Goal: Information Seeking & Learning: Compare options

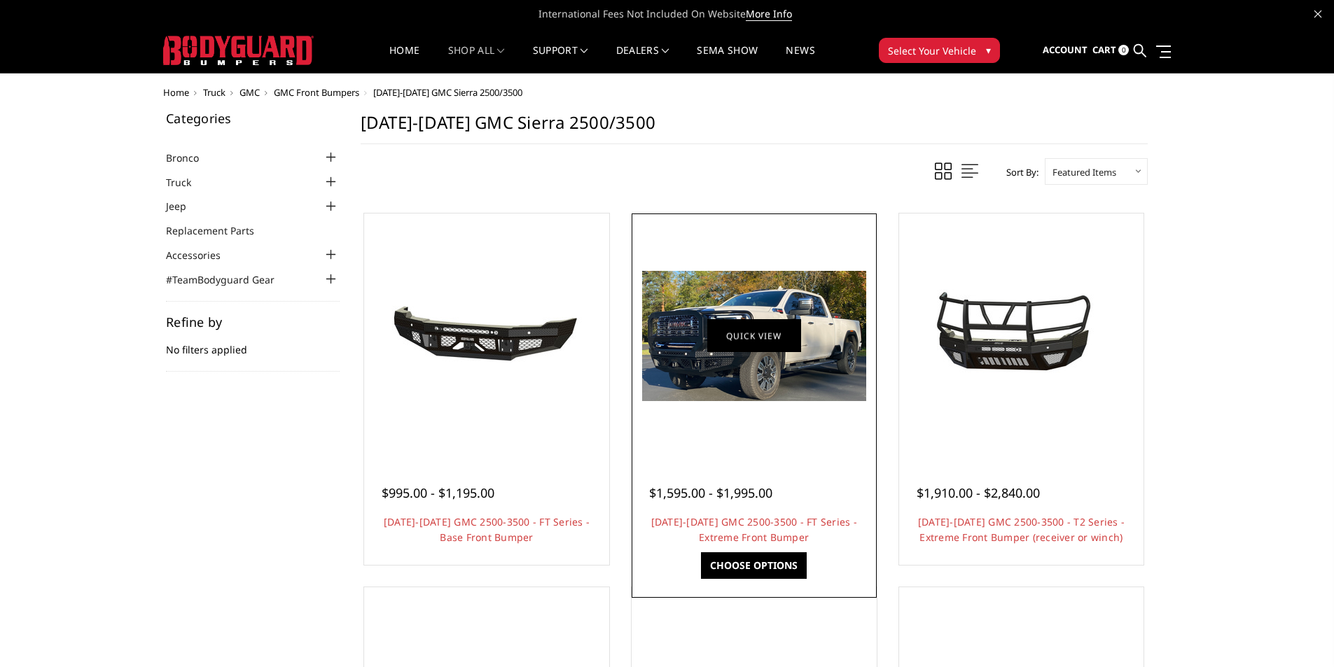
click at [769, 351] on link "Quick view" at bounding box center [754, 335] width 94 height 33
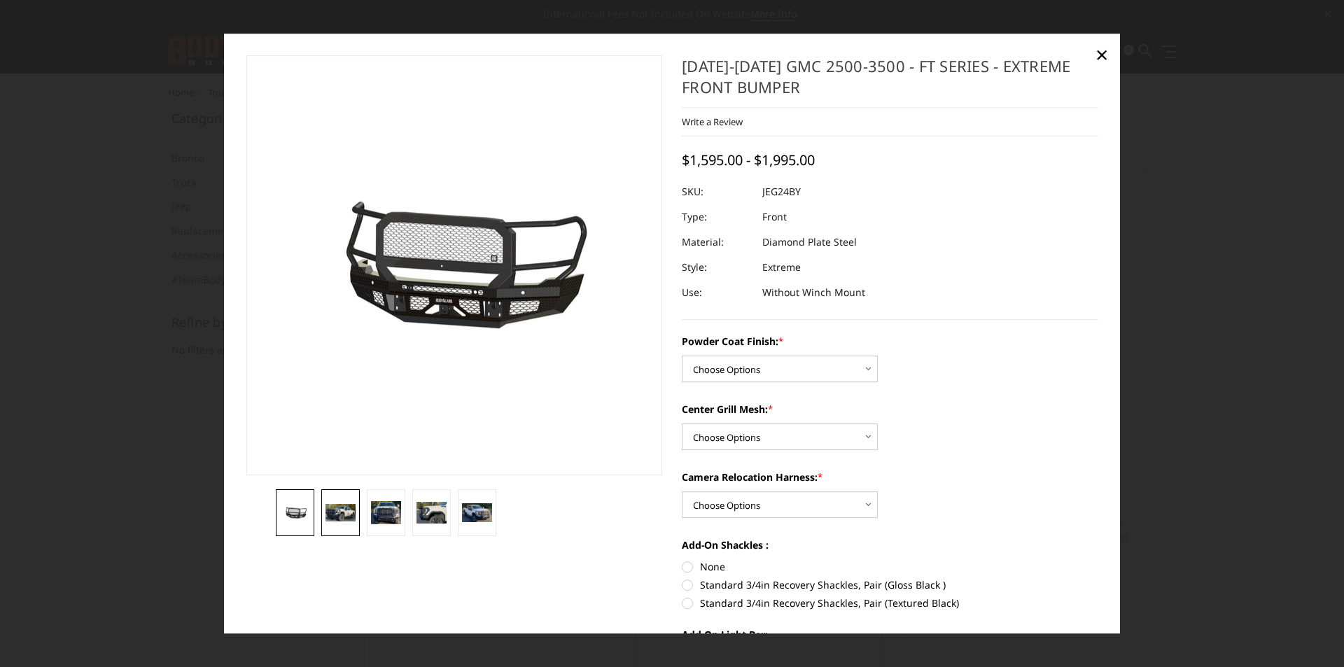
click at [338, 508] on img at bounding box center [341, 513] width 30 height 18
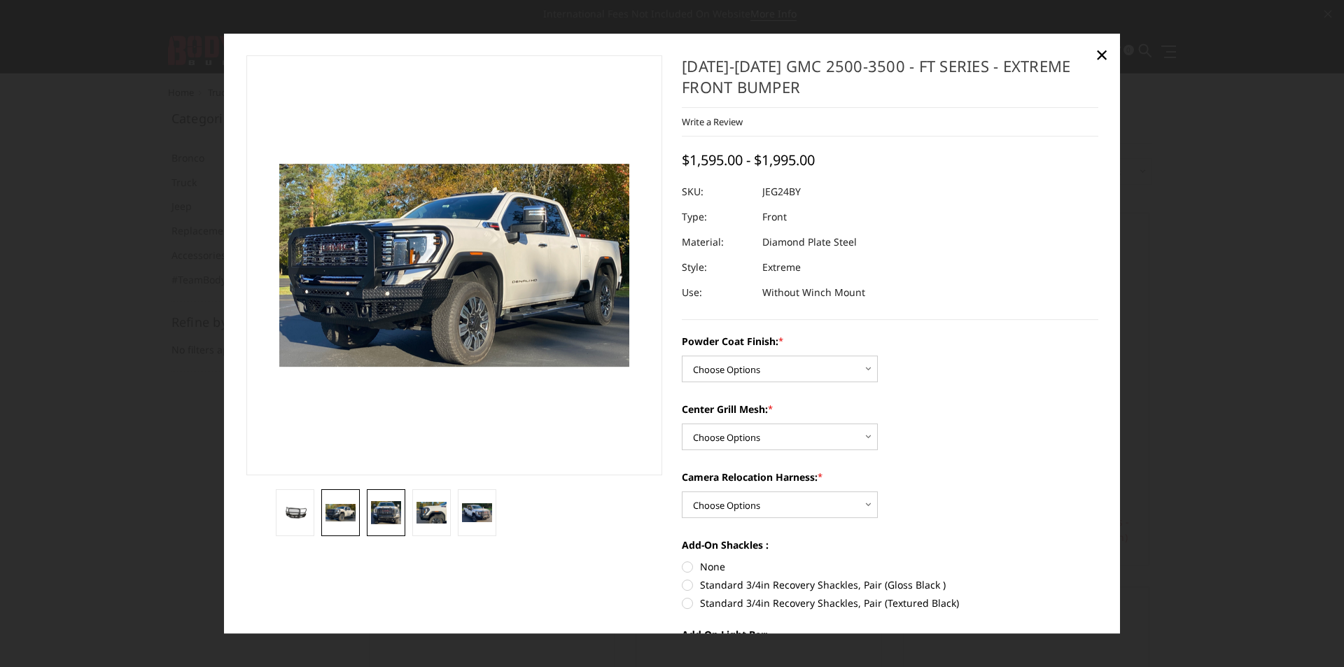
click at [394, 506] on img at bounding box center [386, 513] width 30 height 24
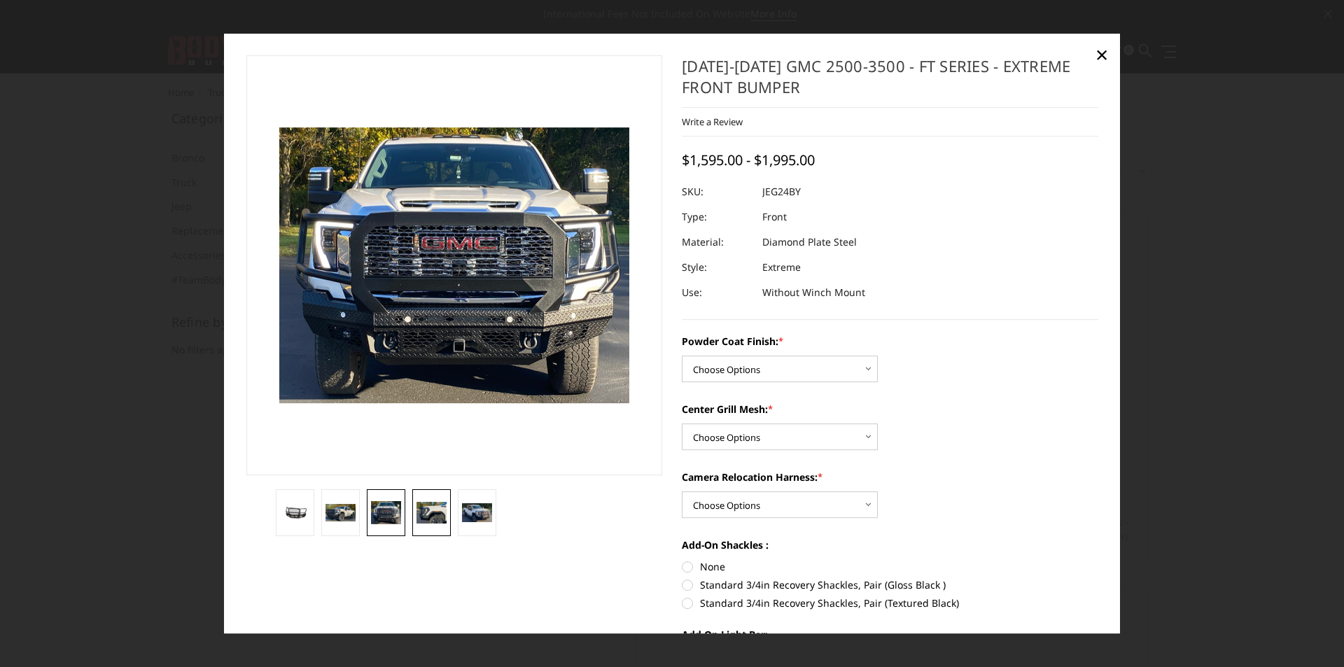
click at [430, 518] on img at bounding box center [432, 513] width 30 height 22
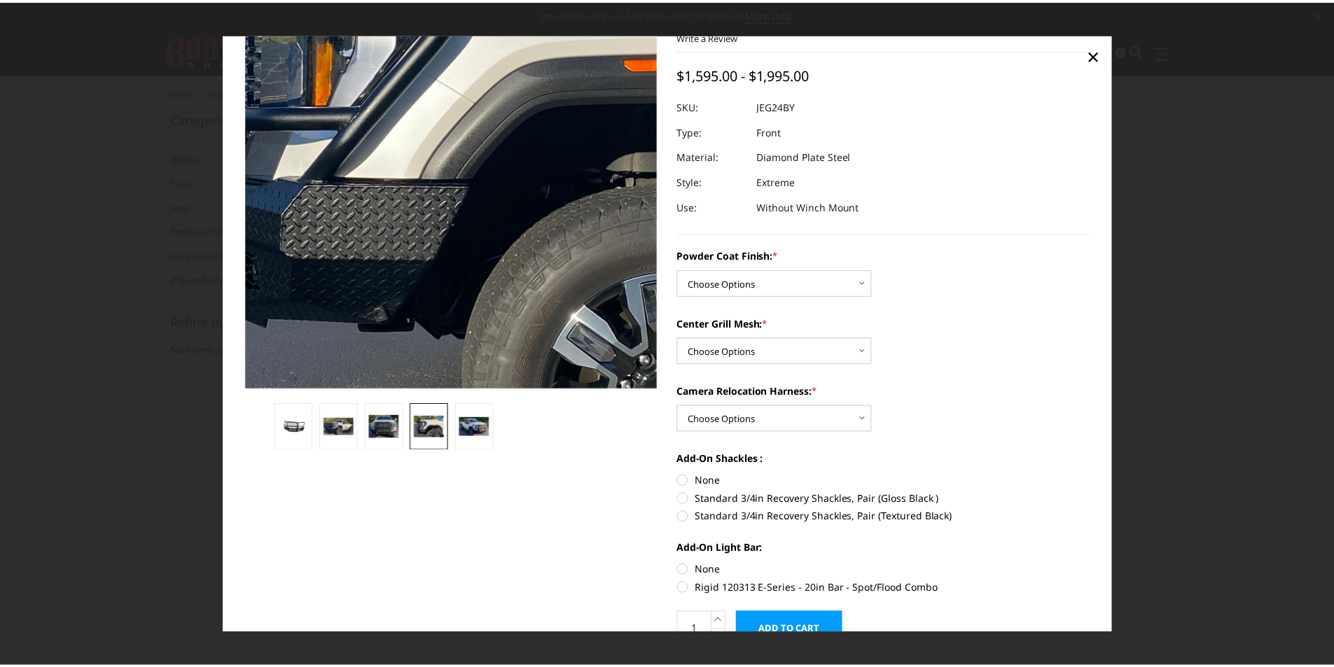
scroll to position [16, 0]
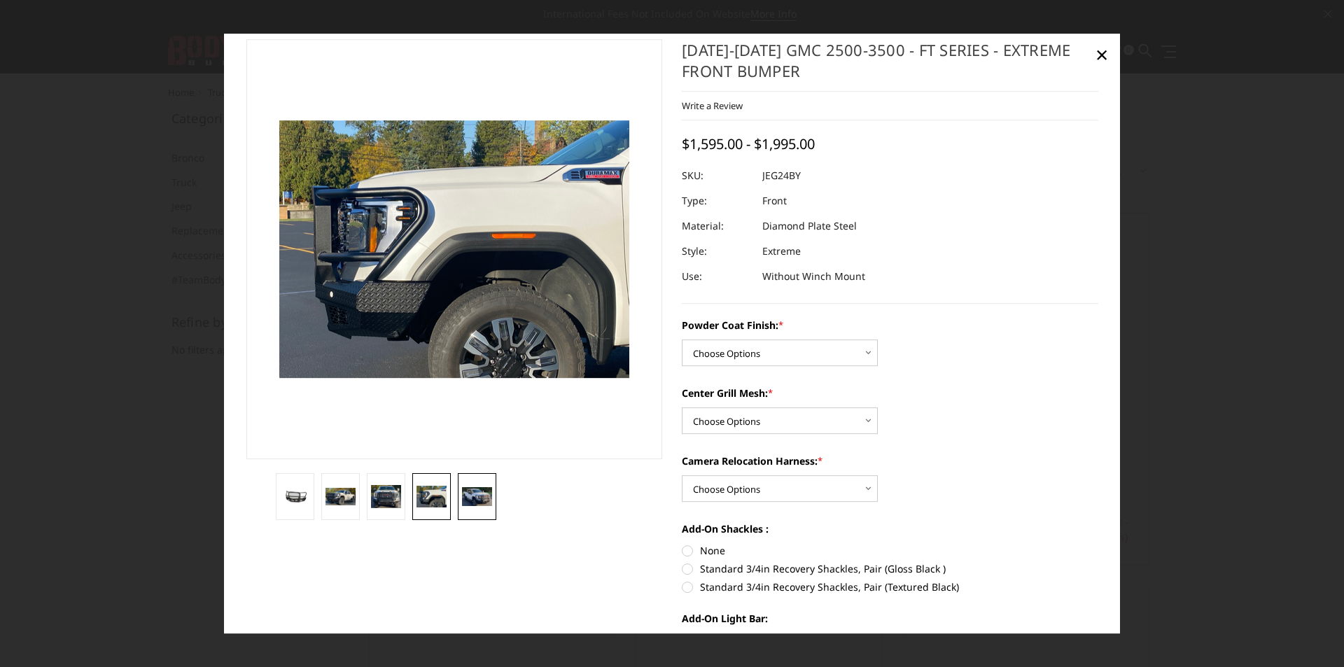
click at [485, 492] on img at bounding box center [477, 497] width 30 height 18
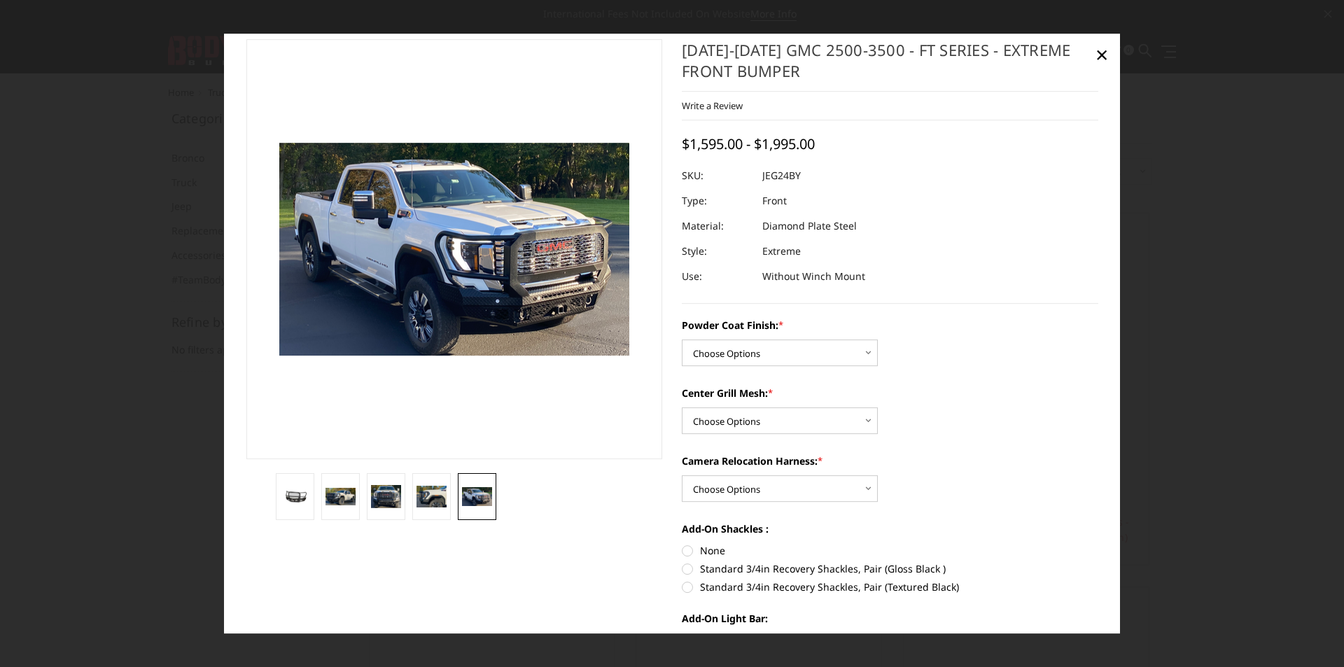
click at [1037, 657] on div at bounding box center [672, 333] width 1344 height 667
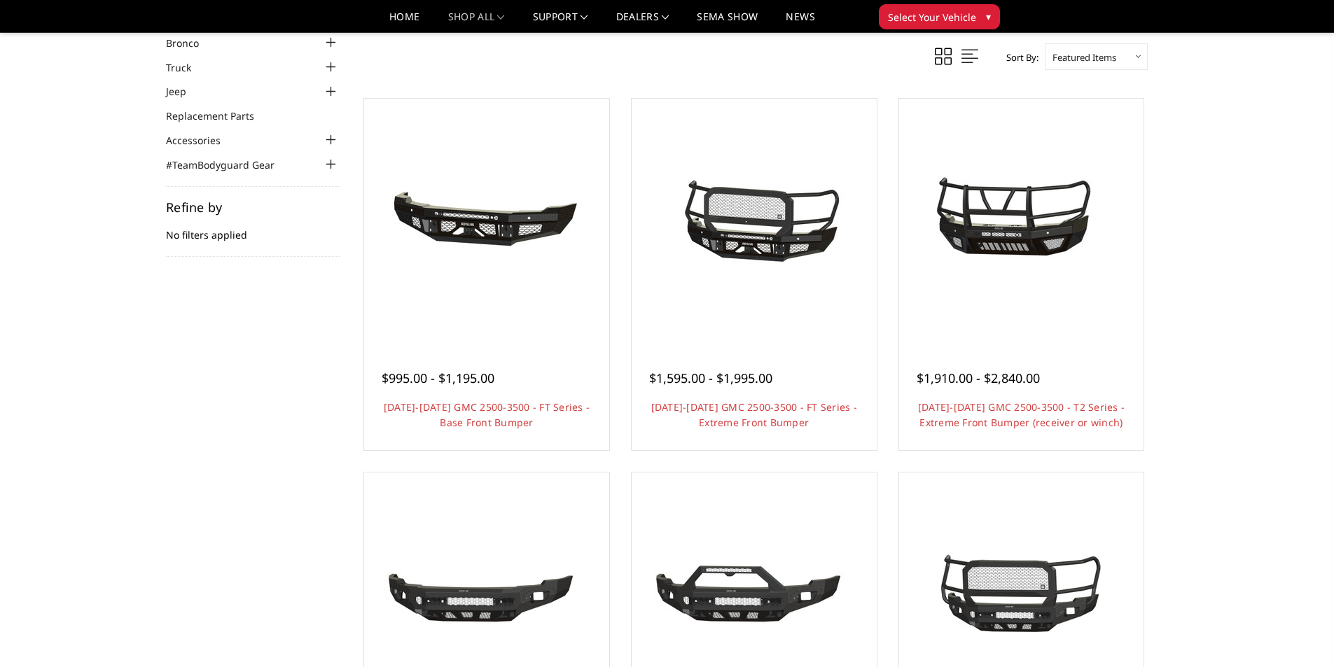
scroll to position [70, 0]
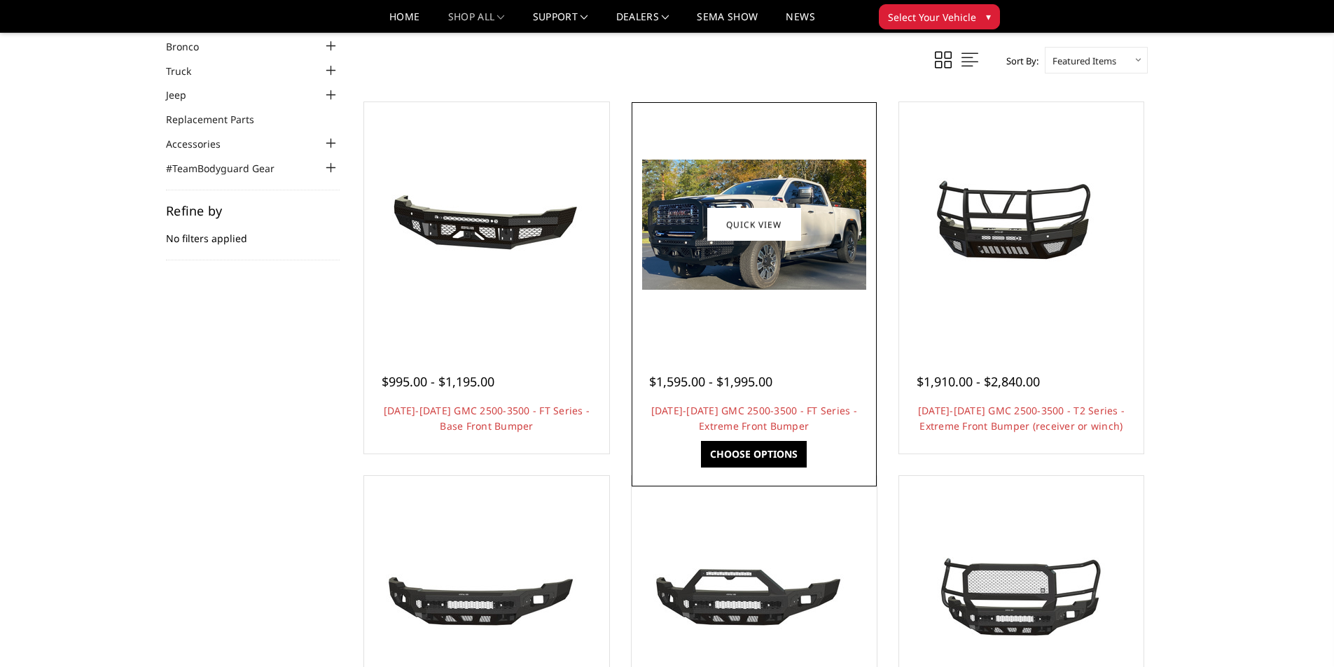
click at [761, 319] on div at bounding box center [754, 225] width 238 height 238
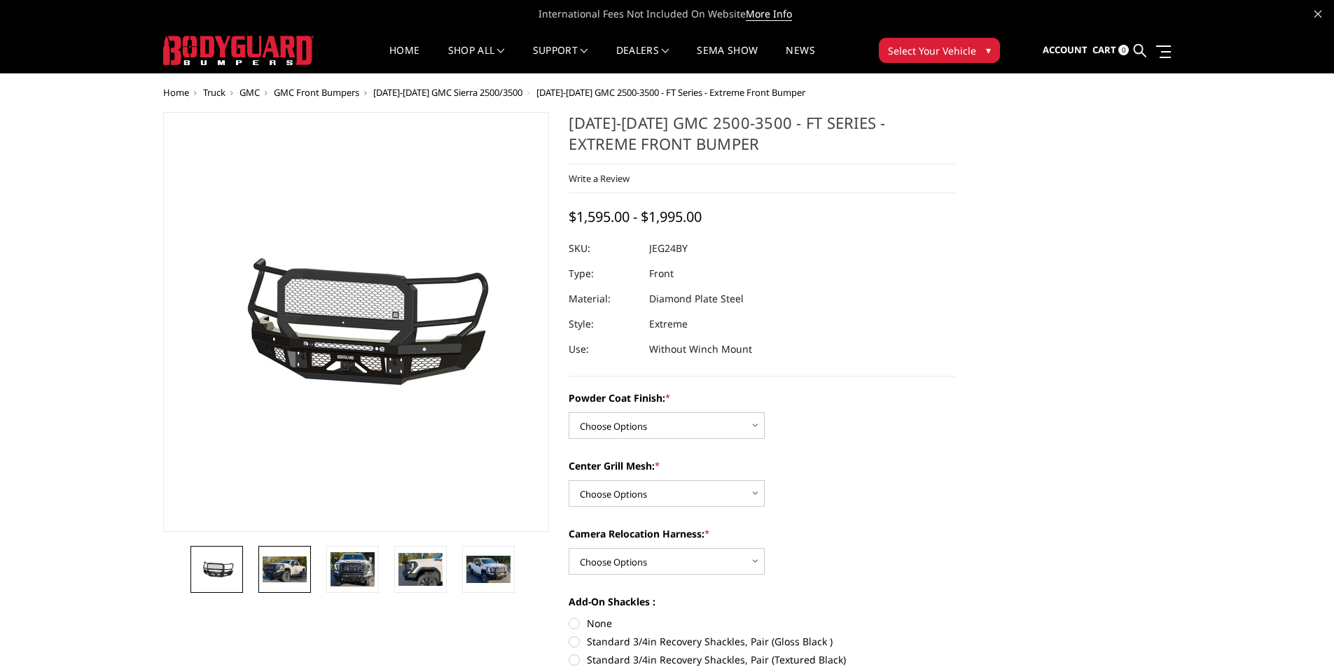
click at [301, 573] on img at bounding box center [285, 570] width 44 height 26
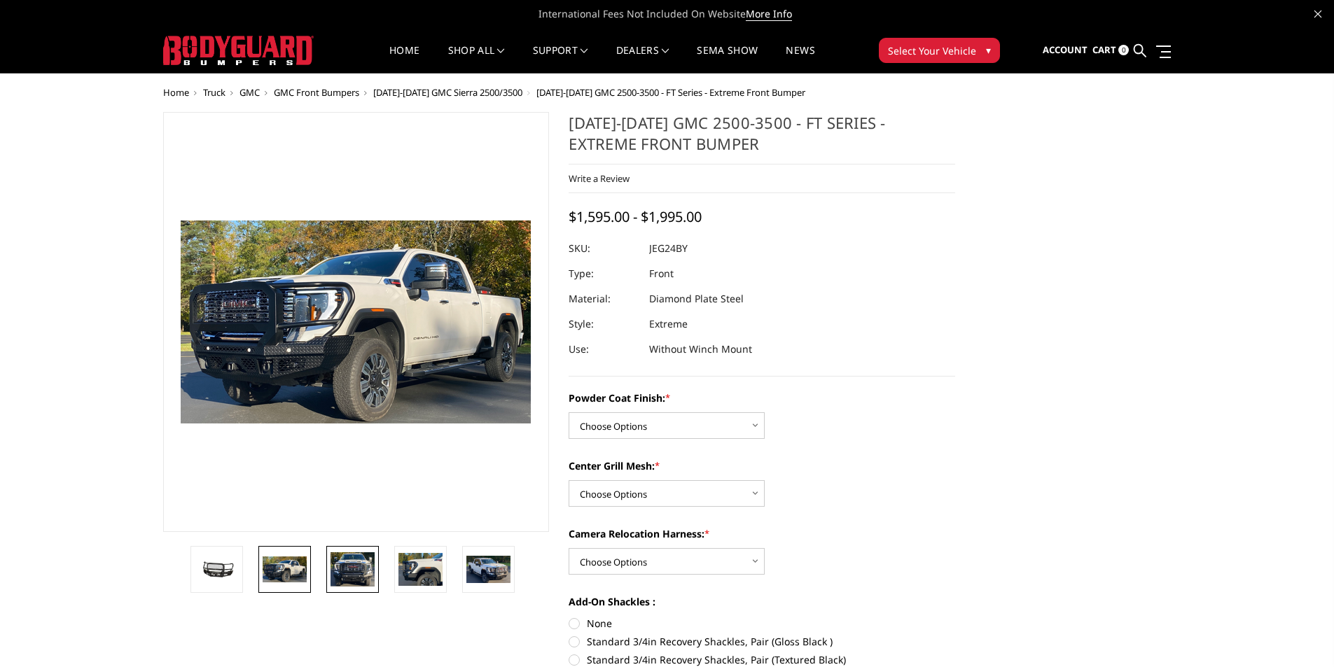
click at [361, 567] on img at bounding box center [353, 569] width 44 height 35
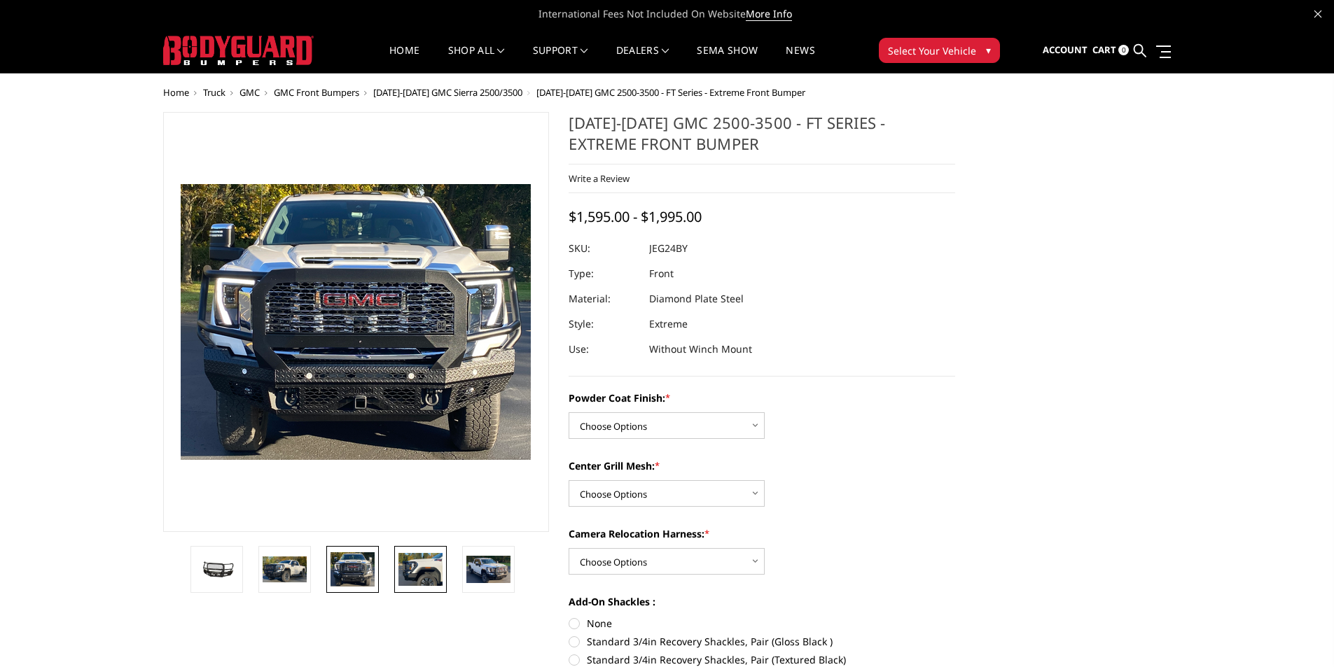
click at [421, 562] on img at bounding box center [420, 569] width 44 height 32
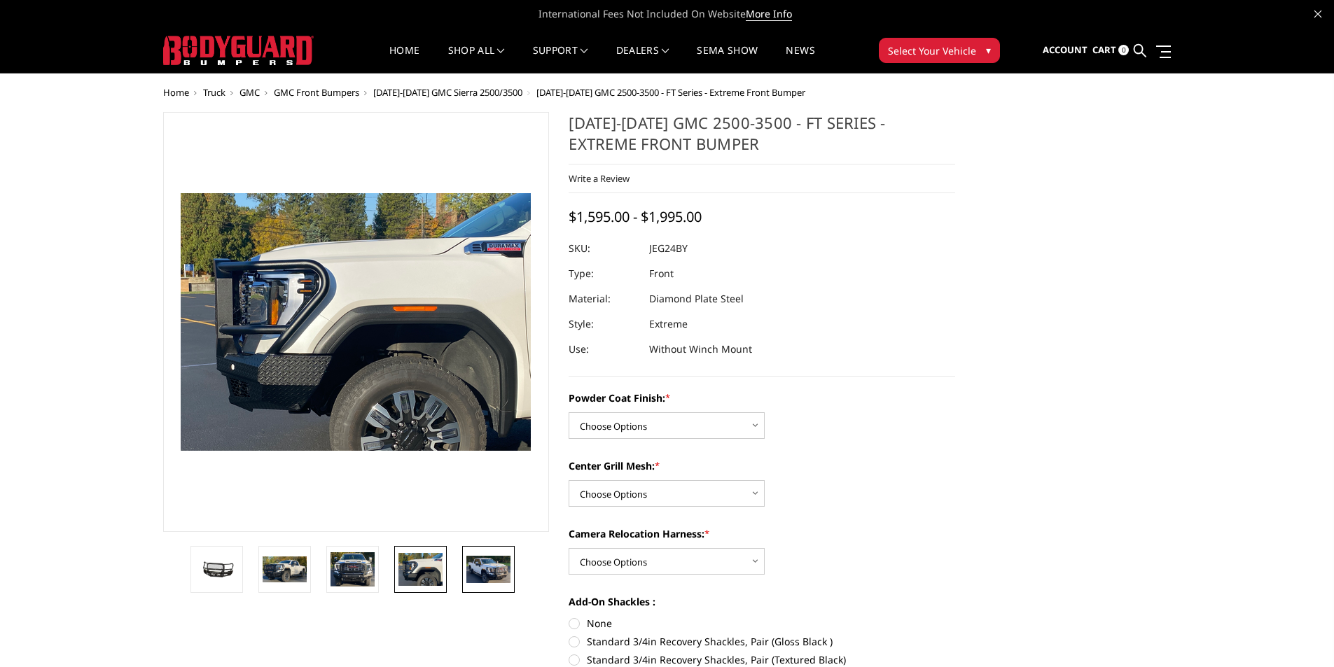
click at [484, 566] on img at bounding box center [488, 569] width 44 height 27
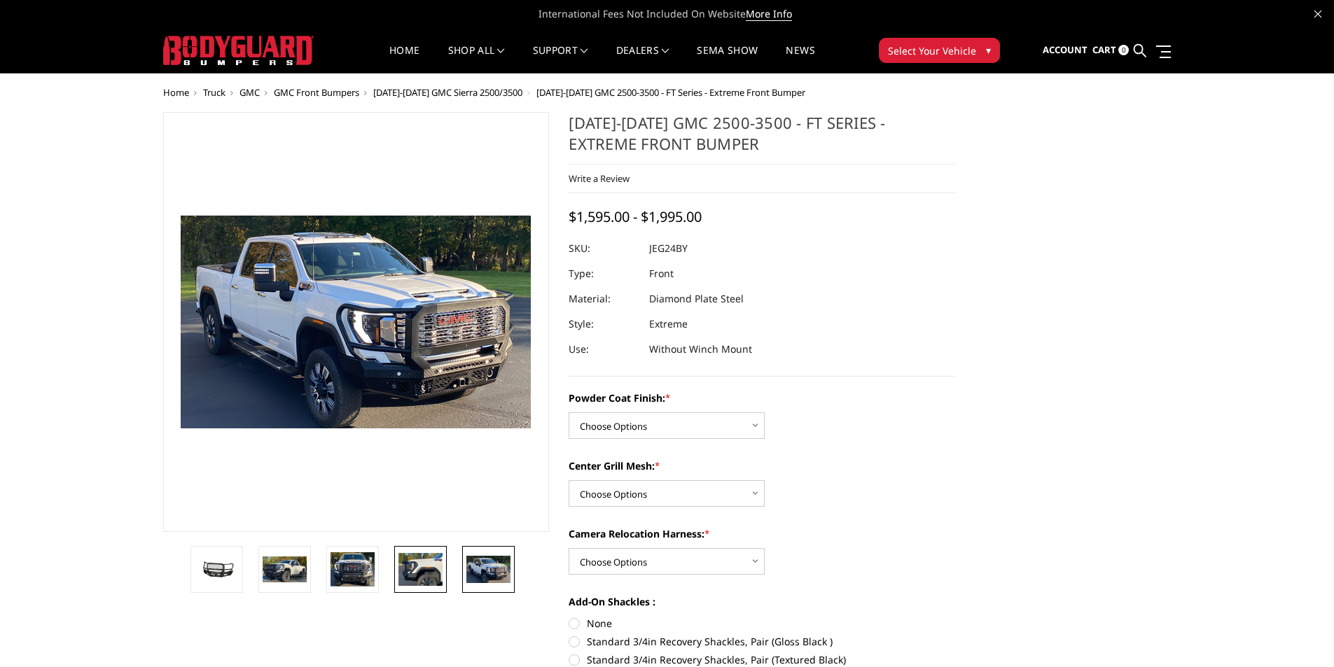
click at [432, 570] on img at bounding box center [420, 569] width 44 height 32
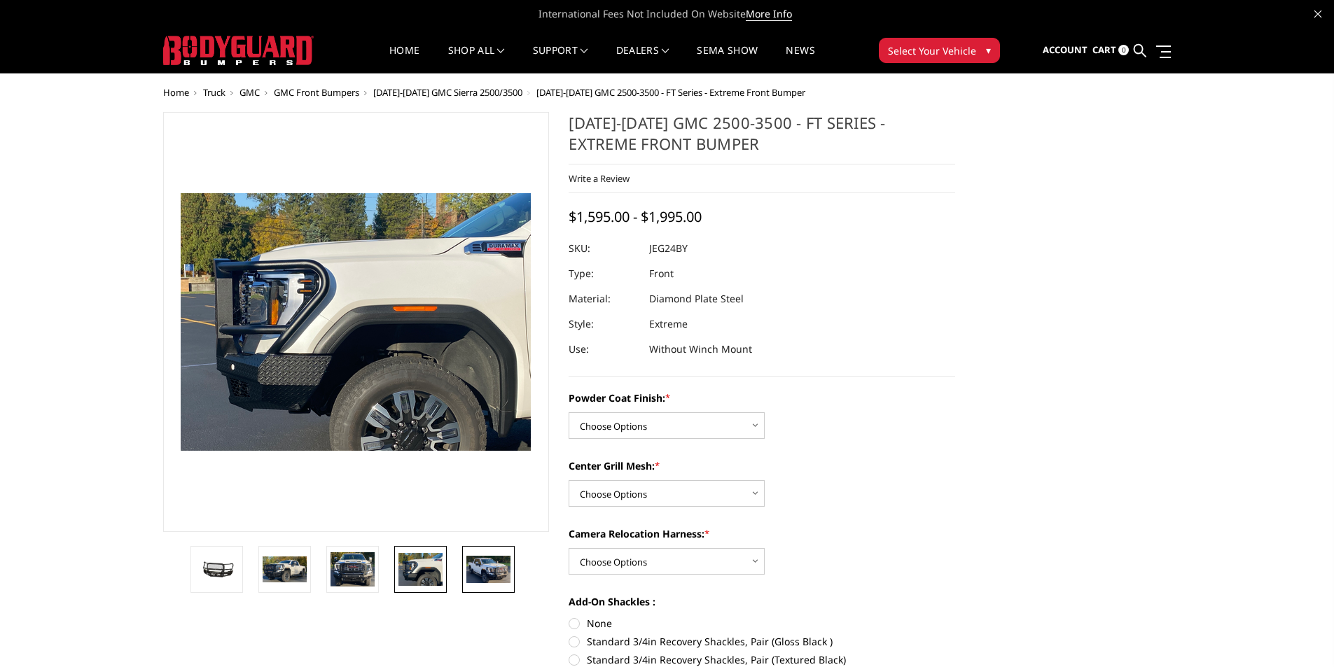
click at [499, 566] on img at bounding box center [488, 569] width 44 height 27
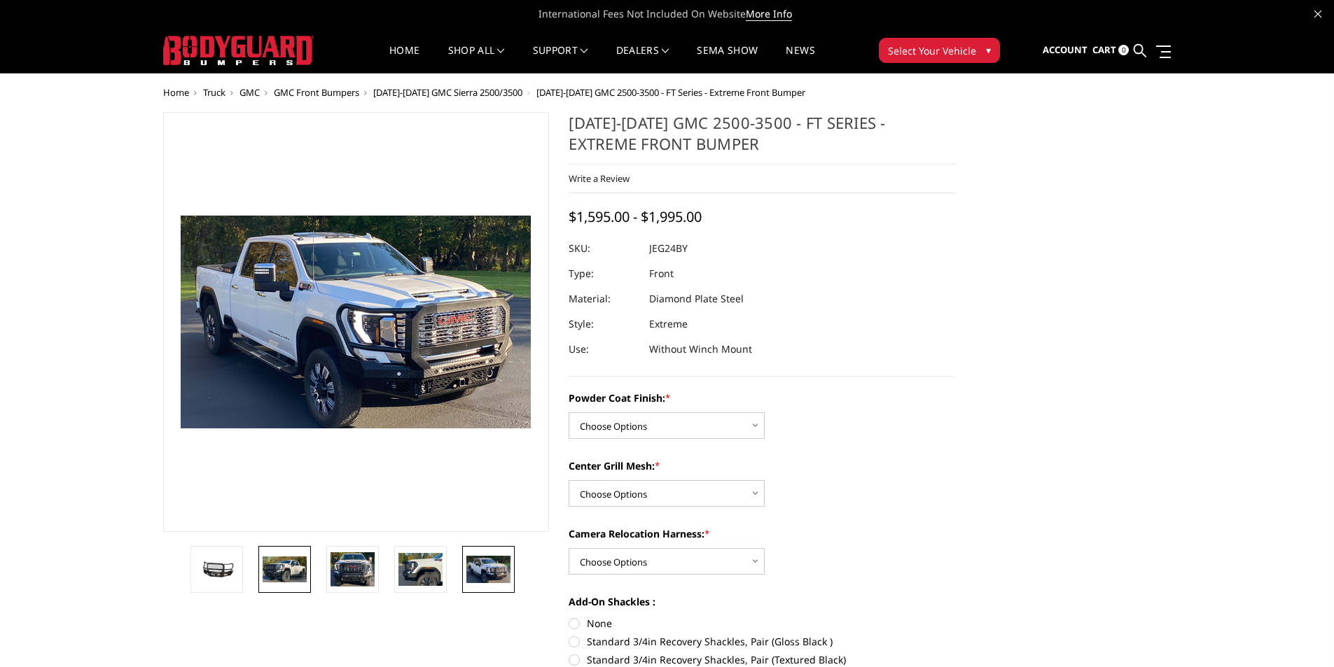
click at [299, 567] on img at bounding box center [285, 570] width 44 height 26
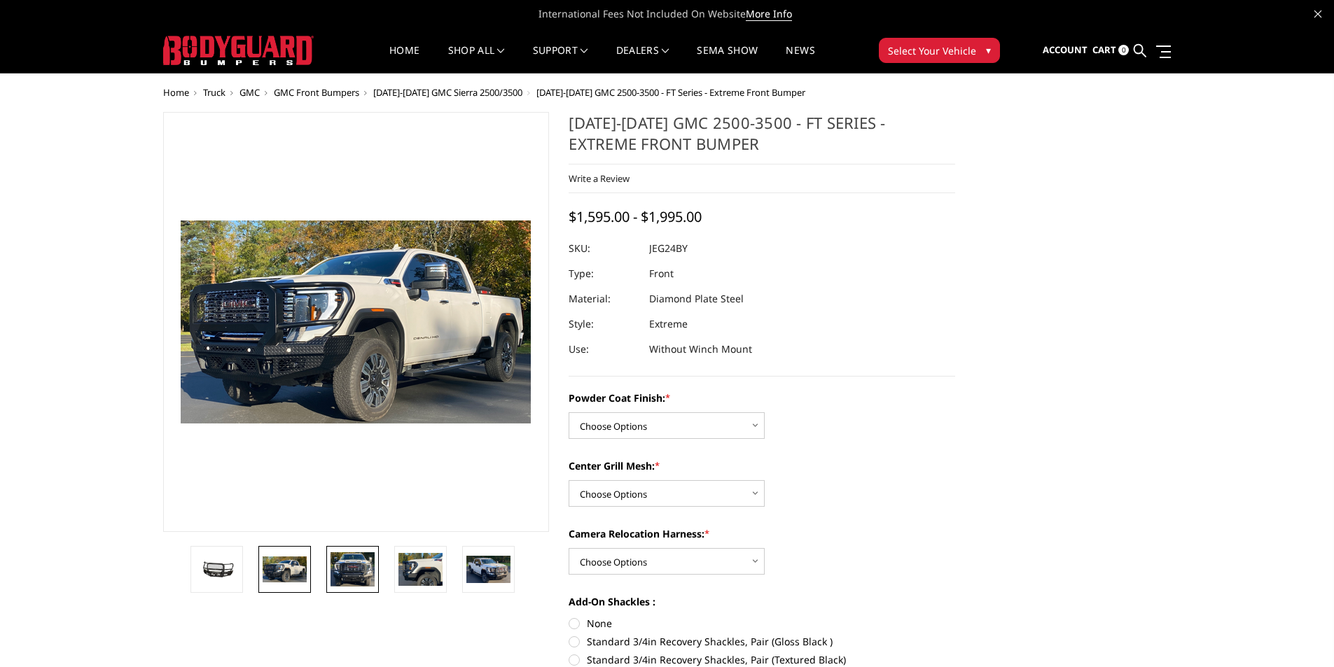
click at [343, 576] on img at bounding box center [353, 569] width 44 height 35
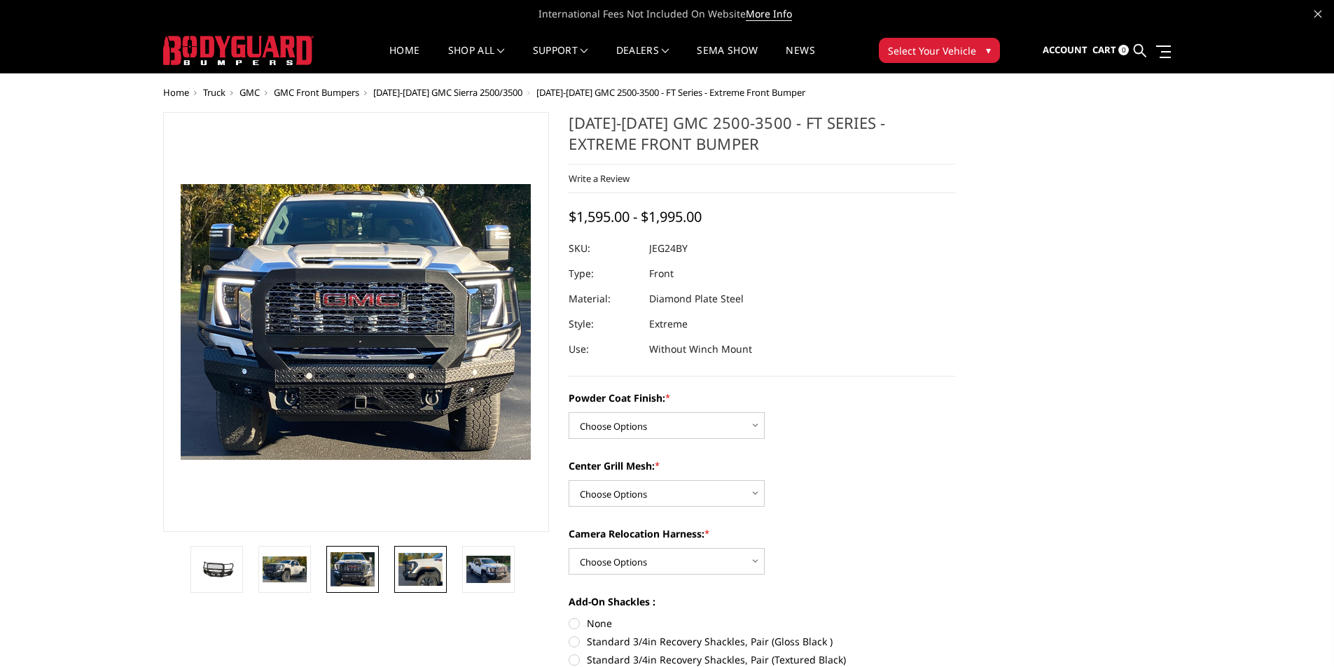
click at [440, 579] on img at bounding box center [420, 569] width 44 height 32
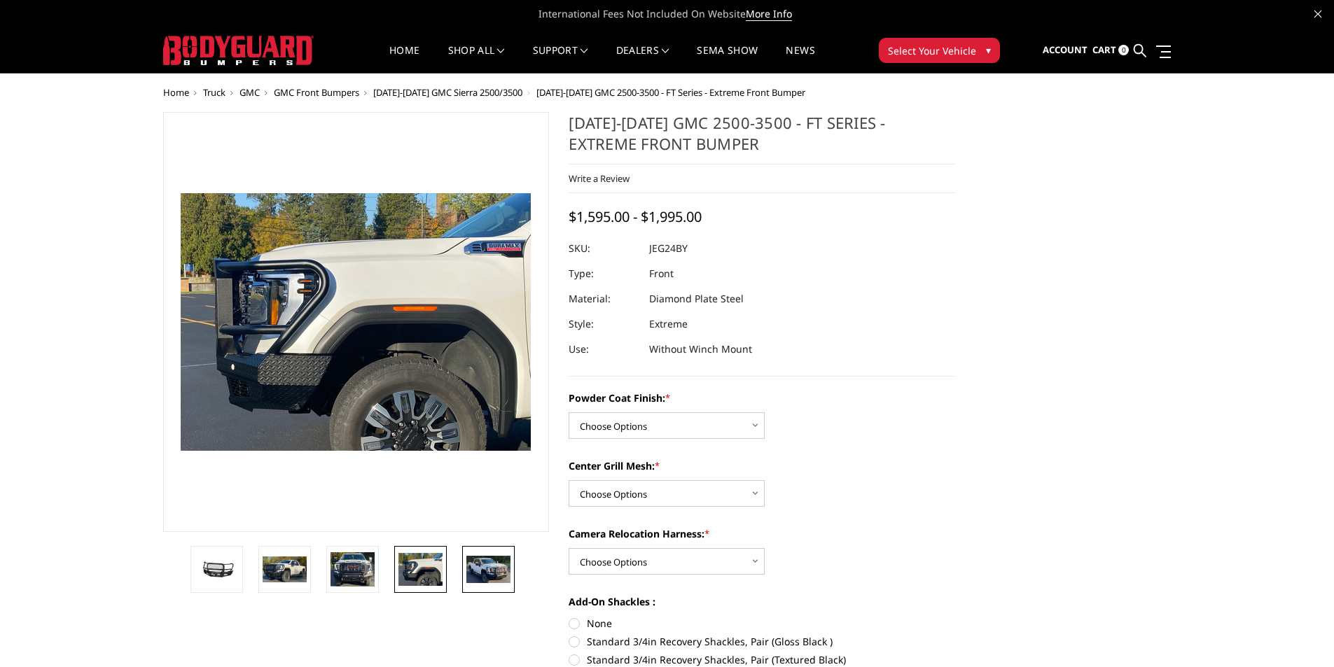
click at [480, 575] on img at bounding box center [488, 569] width 44 height 27
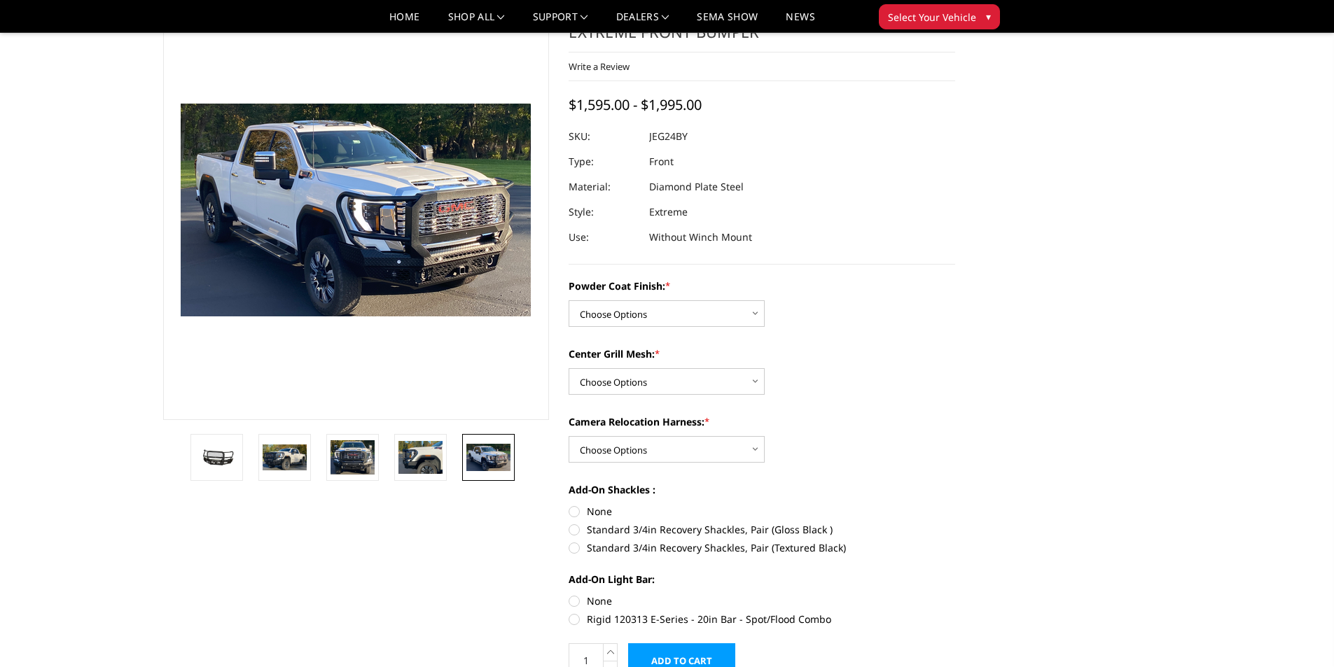
scroll to position [70, 0]
click at [494, 461] on img at bounding box center [488, 458] width 44 height 27
click at [494, 462] on img at bounding box center [488, 458] width 44 height 27
click at [426, 457] on img at bounding box center [420, 458] width 44 height 32
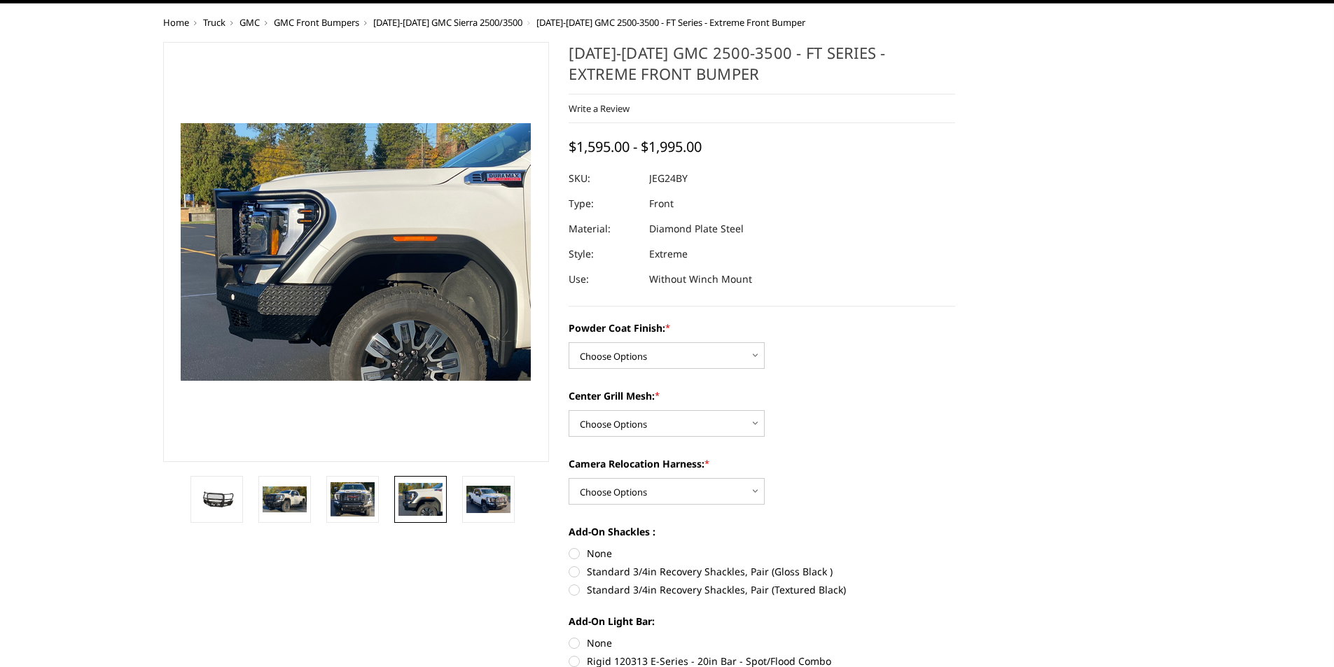
scroll to position [0, 0]
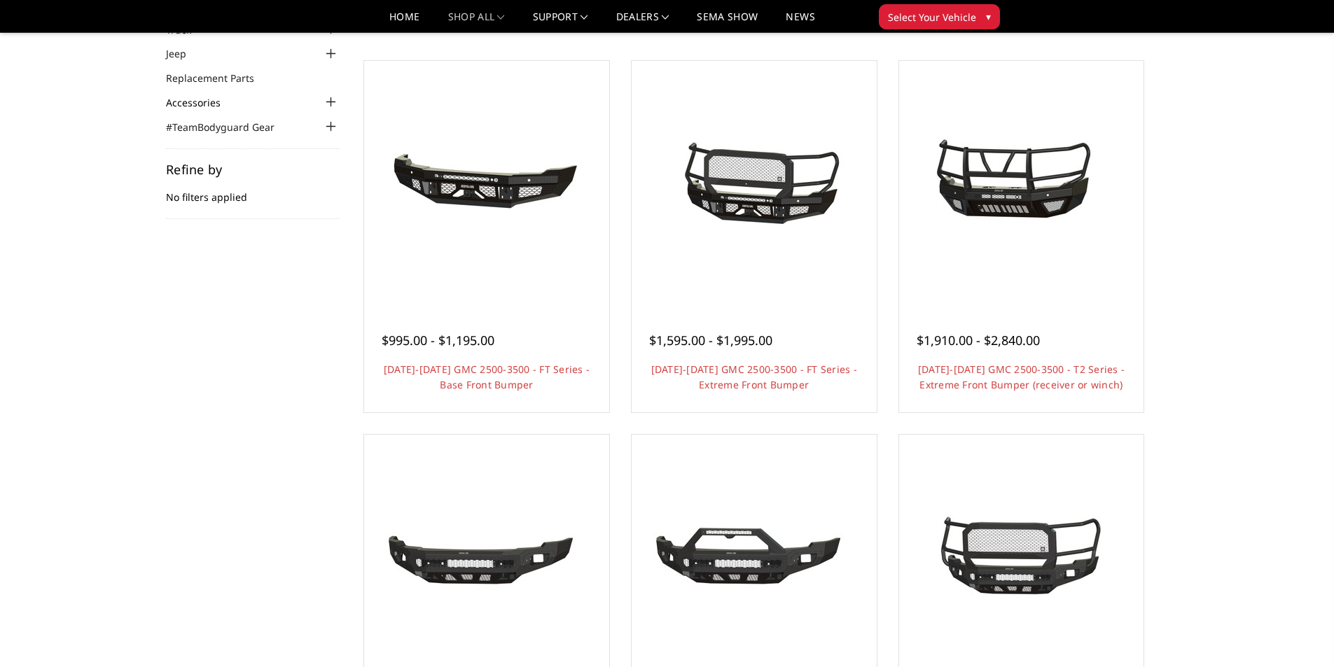
scroll to position [70, 0]
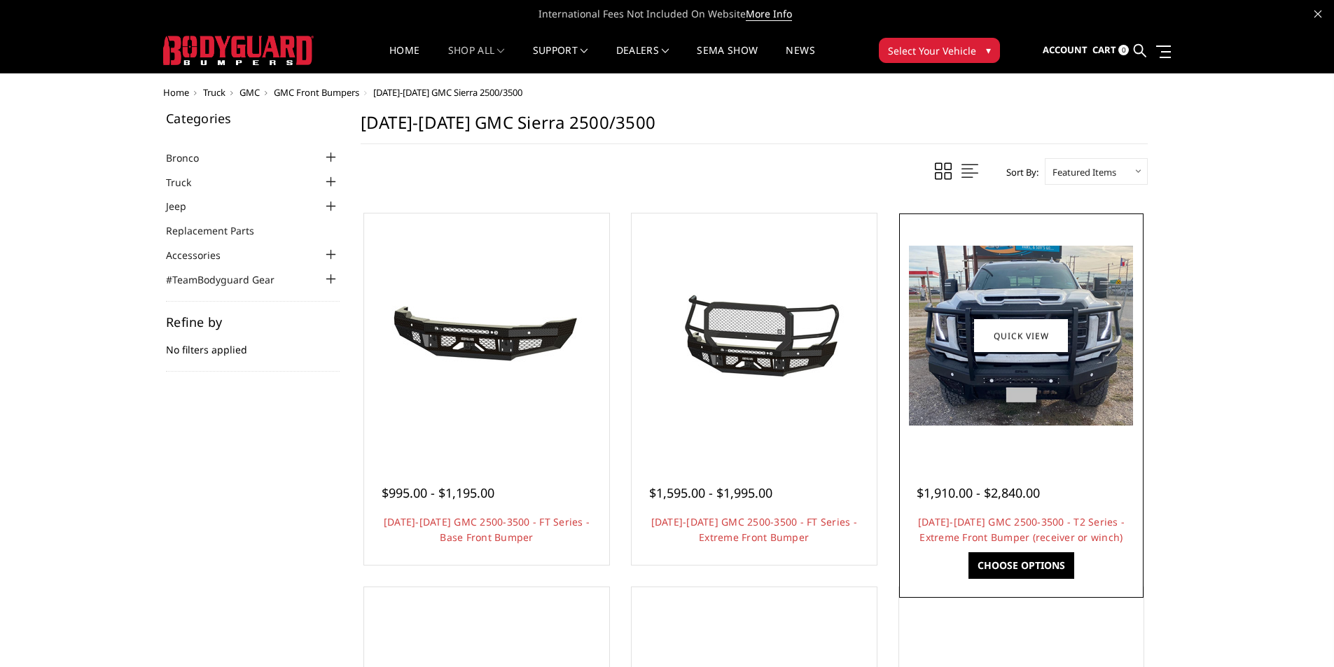
click at [1080, 443] on div at bounding box center [1022, 336] width 238 height 238
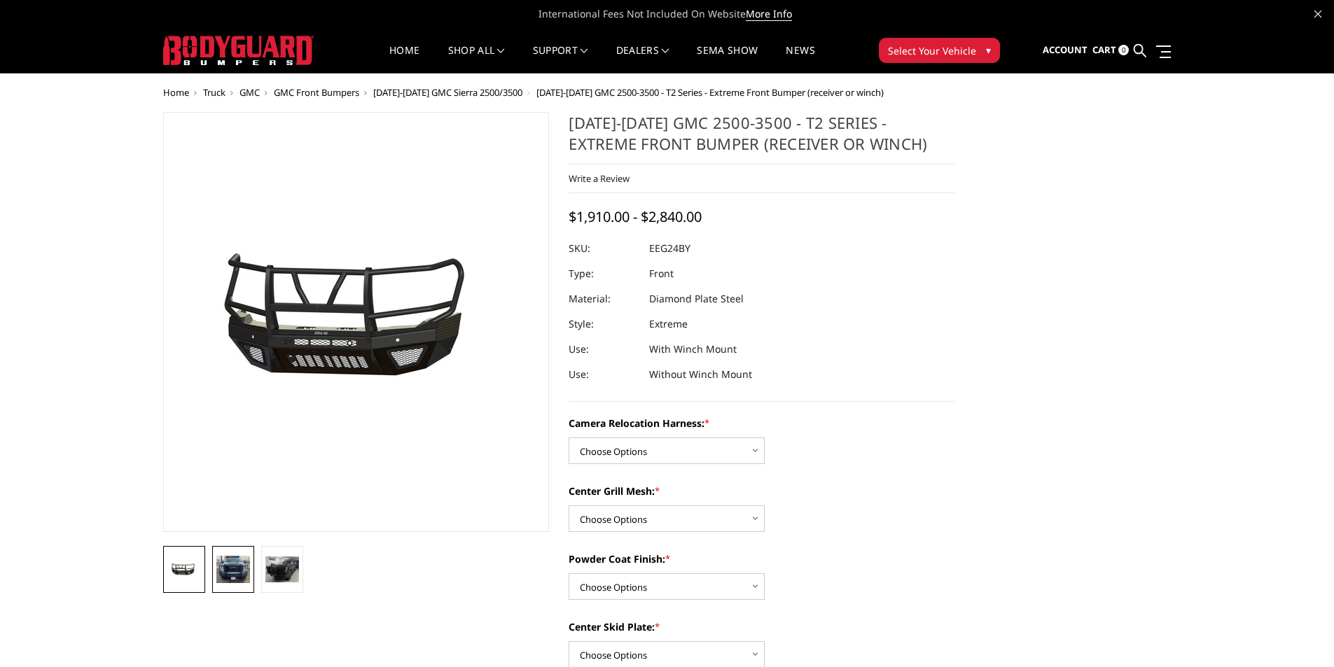
click at [230, 558] on img at bounding box center [233, 569] width 34 height 27
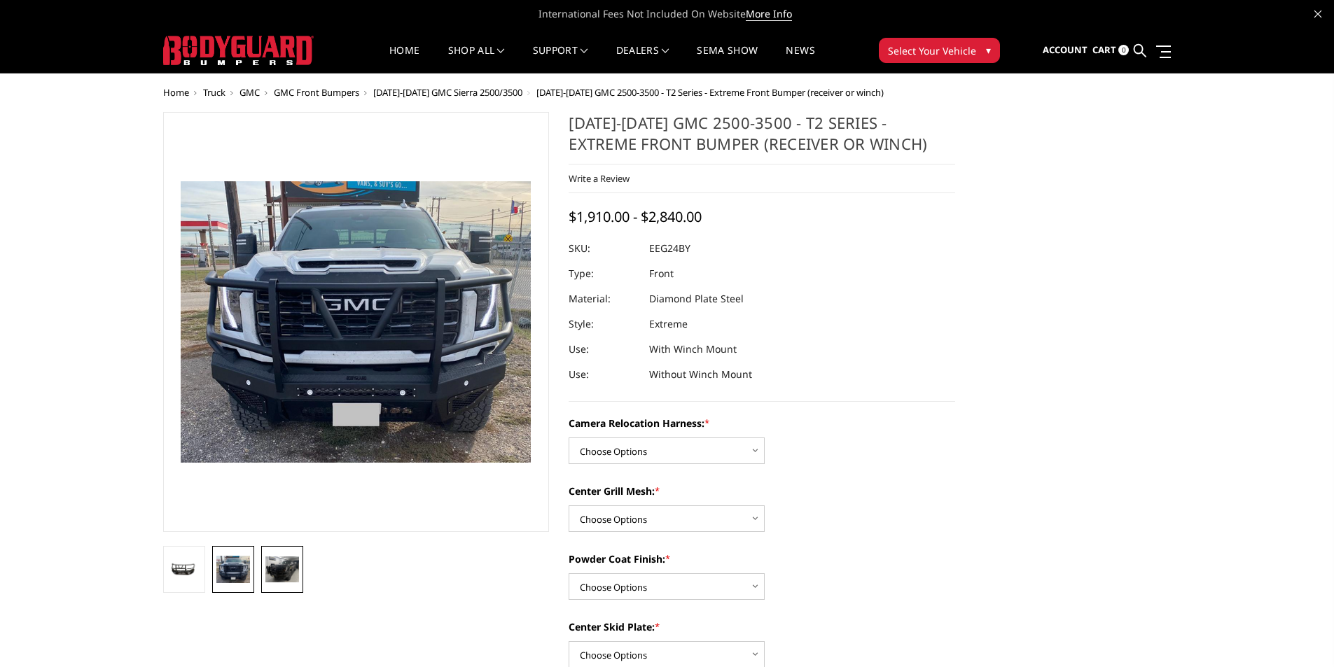
click at [288, 566] on img at bounding box center [282, 570] width 34 height 26
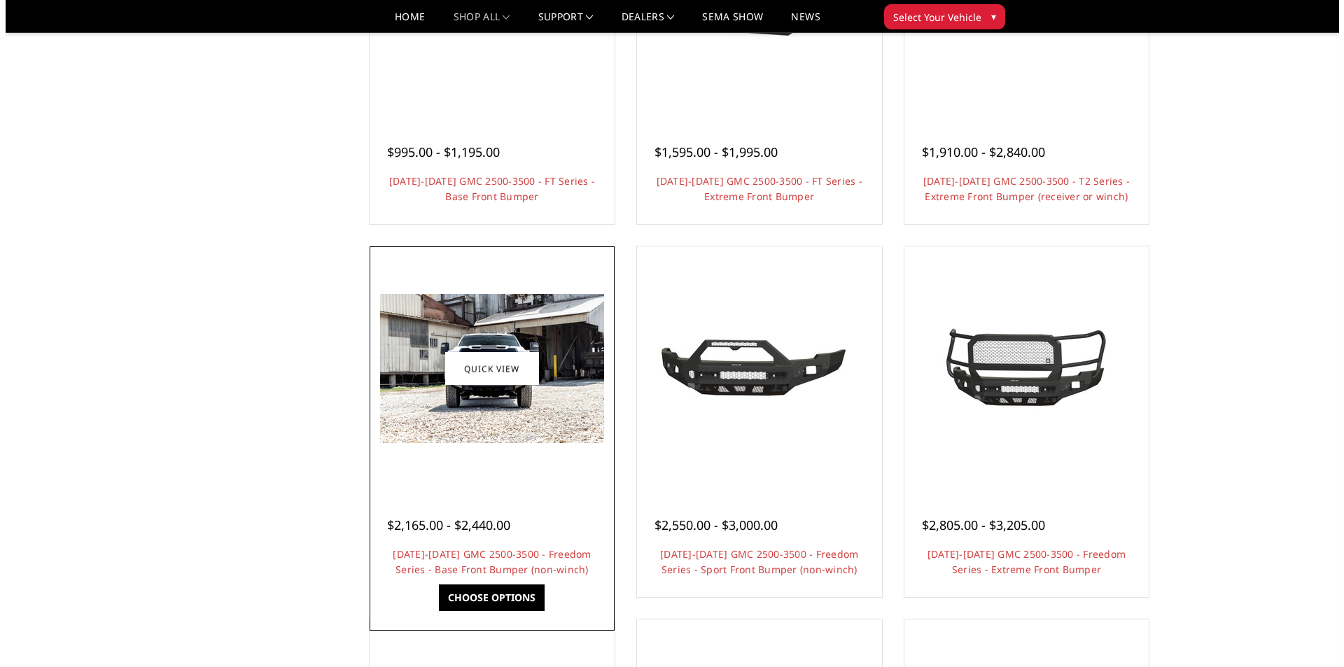
scroll to position [305, 0]
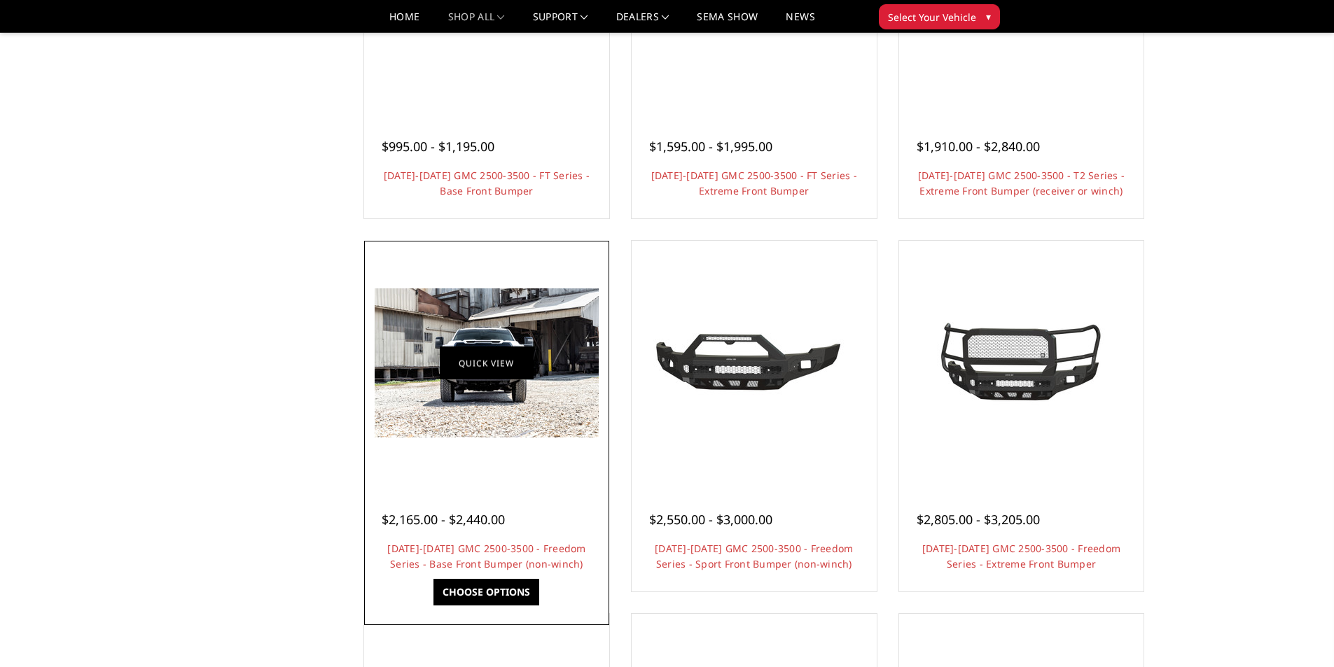
click at [496, 377] on link "Quick view" at bounding box center [487, 363] width 94 height 33
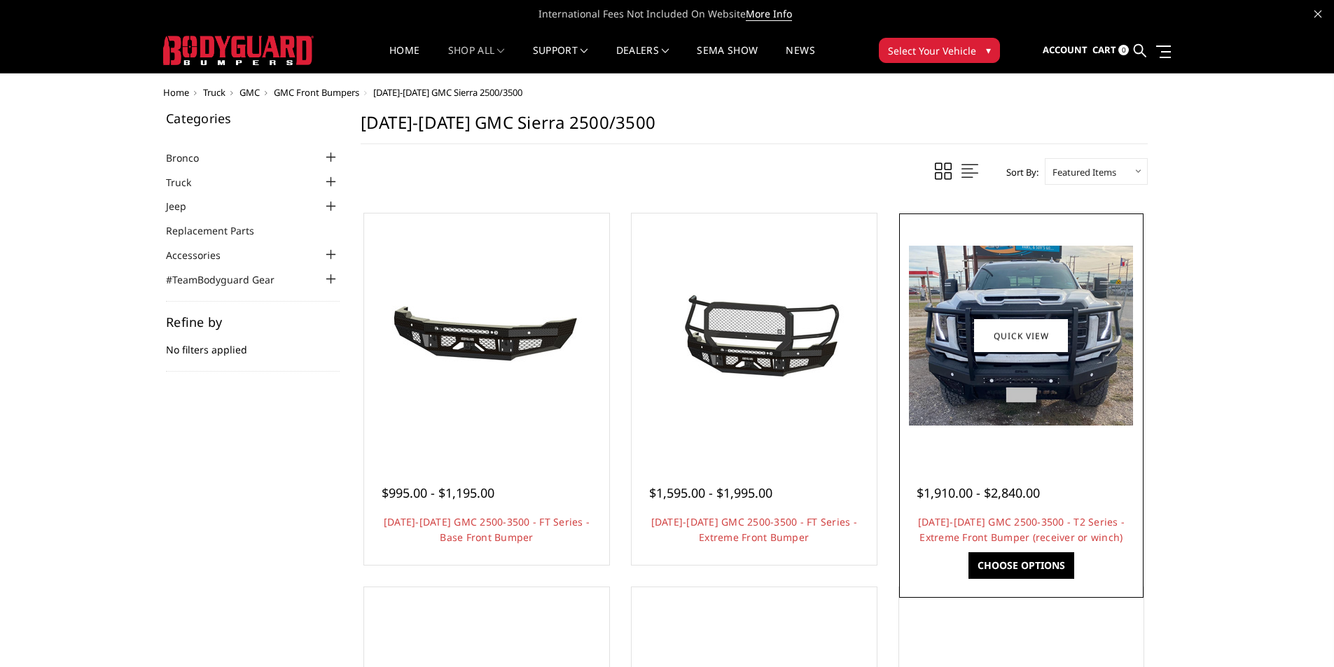
click at [1036, 410] on img at bounding box center [1021, 336] width 224 height 180
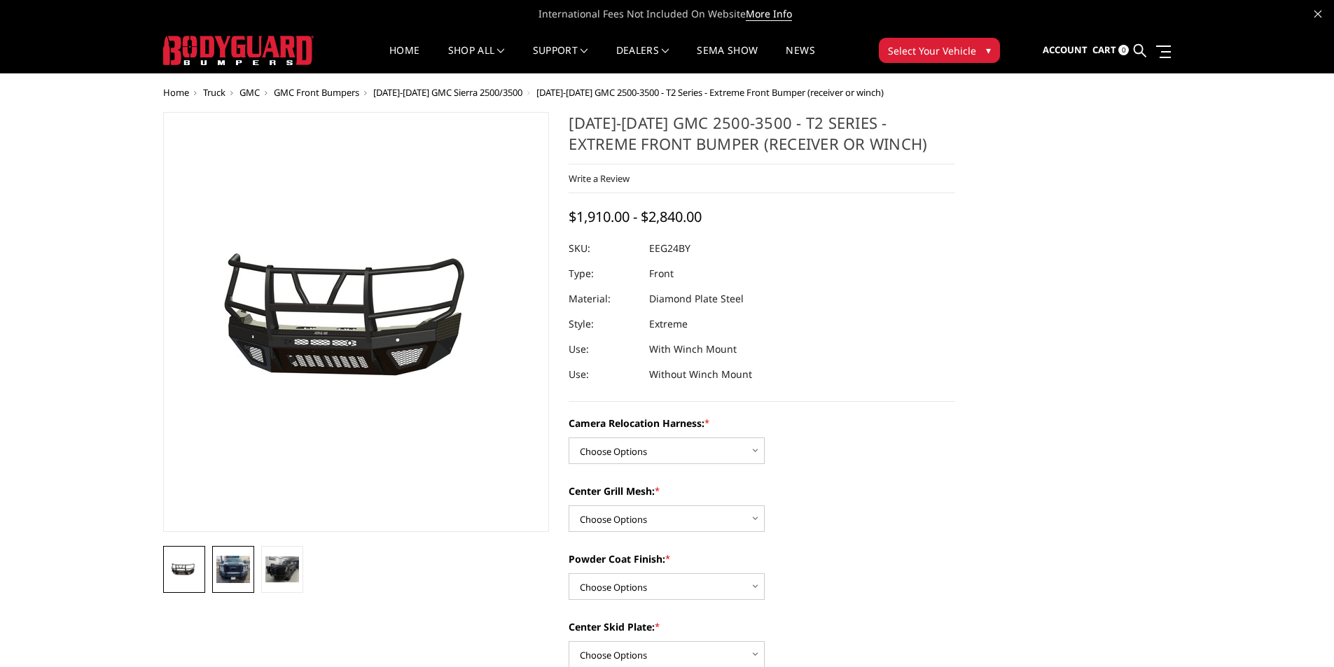
click at [237, 572] on img at bounding box center [233, 569] width 34 height 27
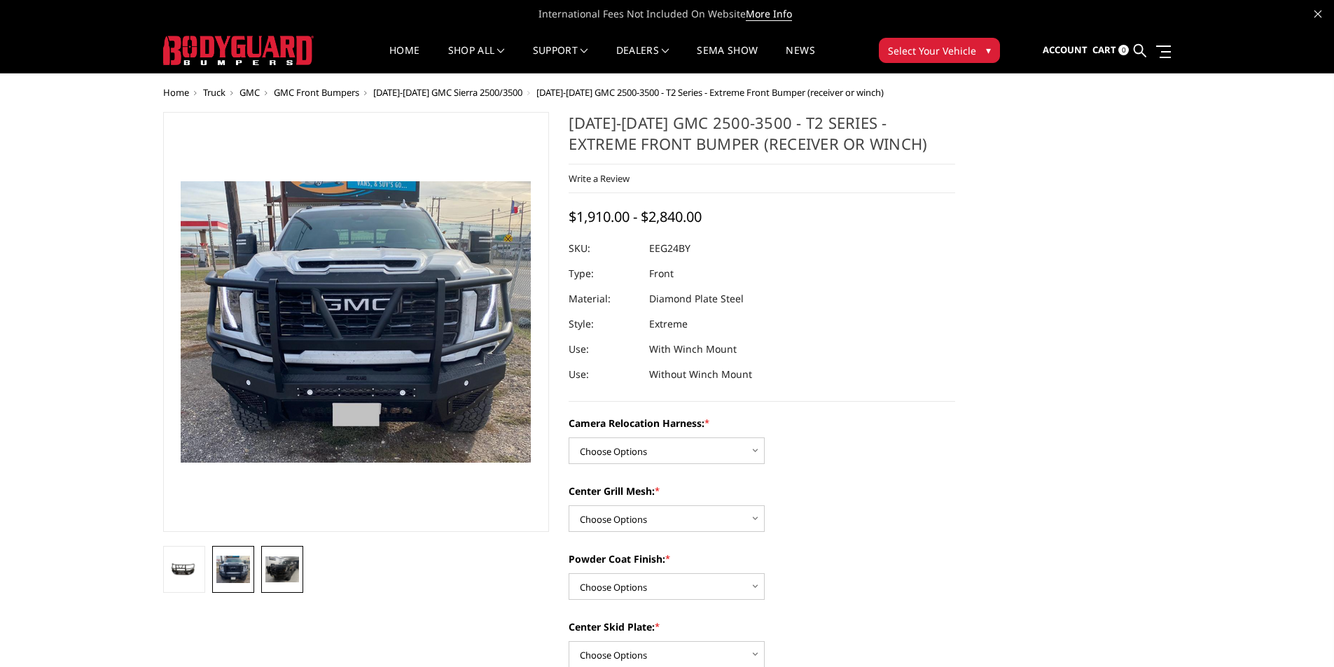
click at [287, 563] on img at bounding box center [282, 570] width 34 height 26
